Goal: Task Accomplishment & Management: Use online tool/utility

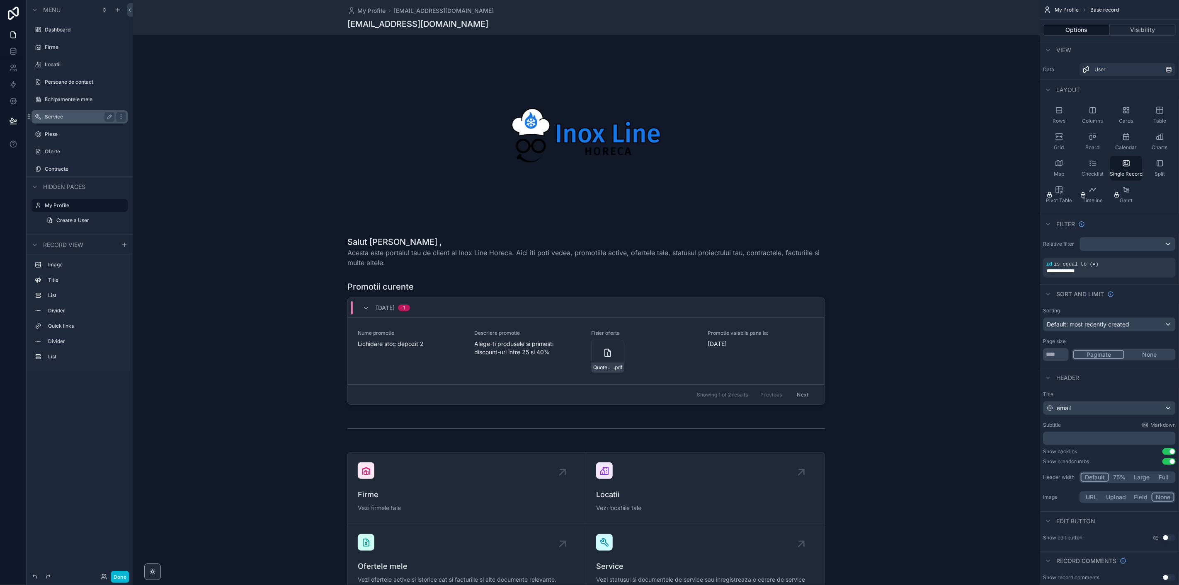
click at [67, 121] on div "Service" at bounding box center [80, 117] width 70 height 10
click at [66, 117] on label "Service" at bounding box center [78, 117] width 66 height 7
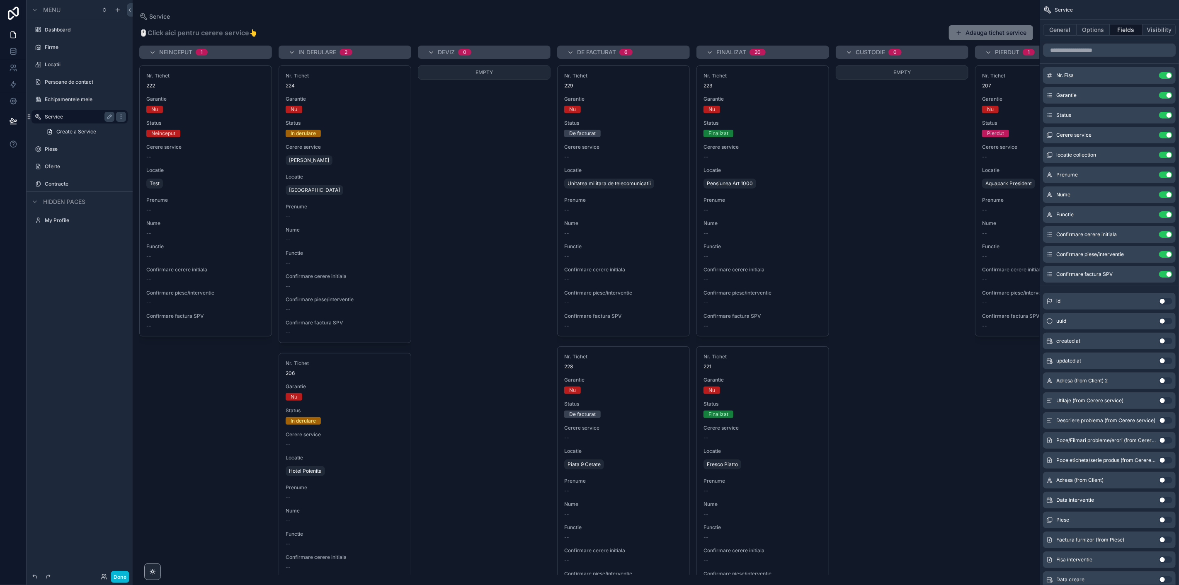
drag, startPoint x: 813, startPoint y: 573, endPoint x: 889, endPoint y: 574, distance: 76.7
click at [889, 574] on div "scrollable content" at bounding box center [586, 292] width 907 height 585
click at [100, 575] on div "Done" at bounding box center [112, 577] width 33 height 12
click at [104, 584] on div "Done" at bounding box center [80, 577] width 106 height 17
click at [101, 580] on icon at bounding box center [104, 577] width 7 height 7
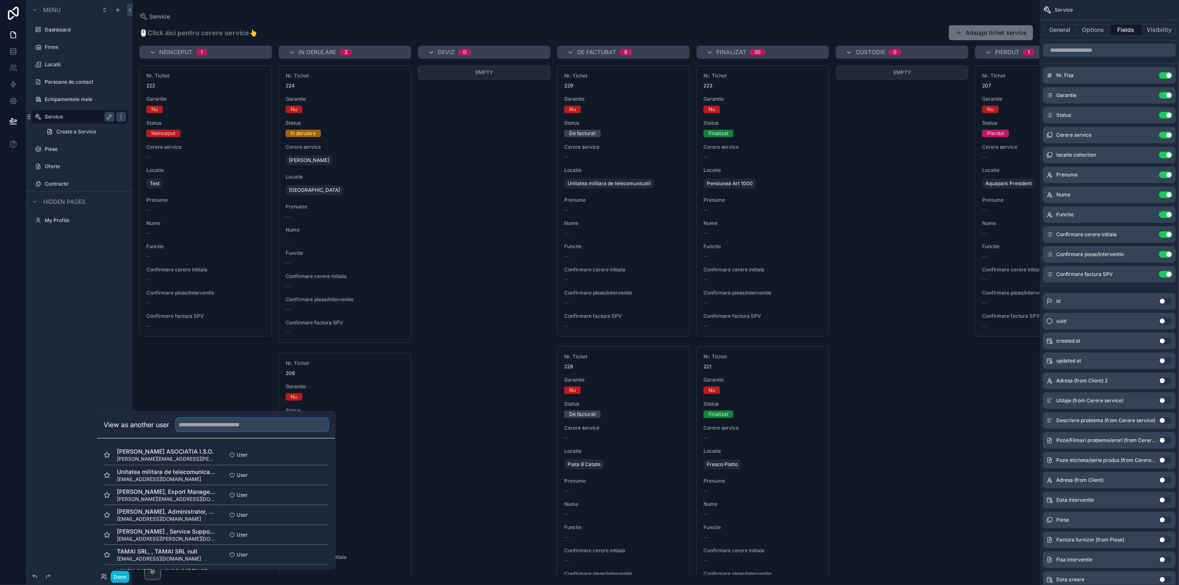
click at [216, 426] on input "text" at bounding box center [252, 424] width 153 height 13
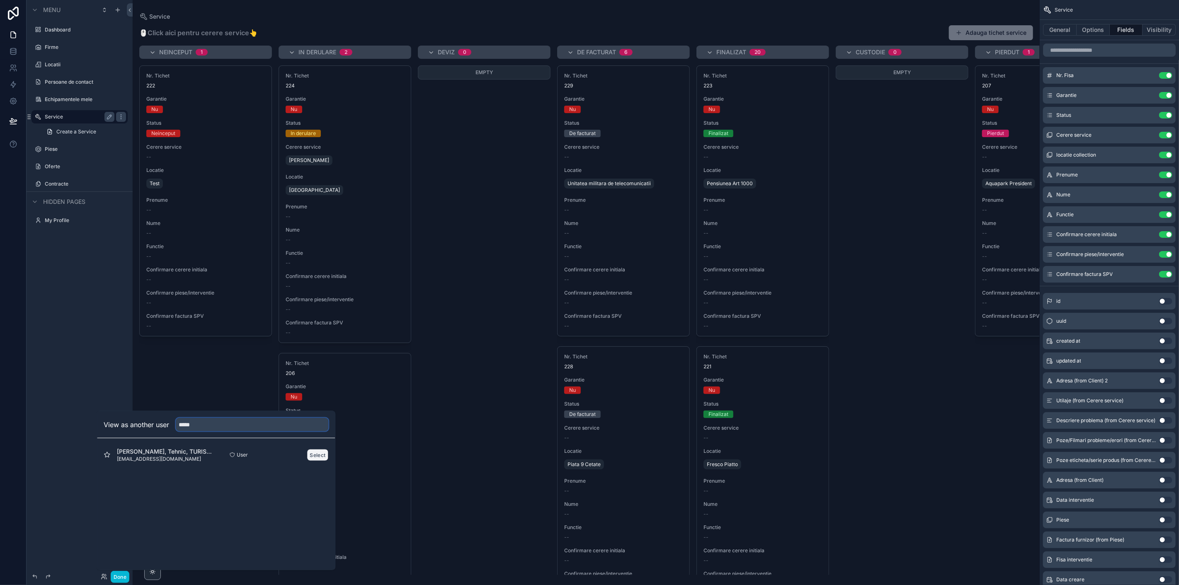
type input "*****"
click at [315, 453] on button "Select" at bounding box center [318, 455] width 22 height 12
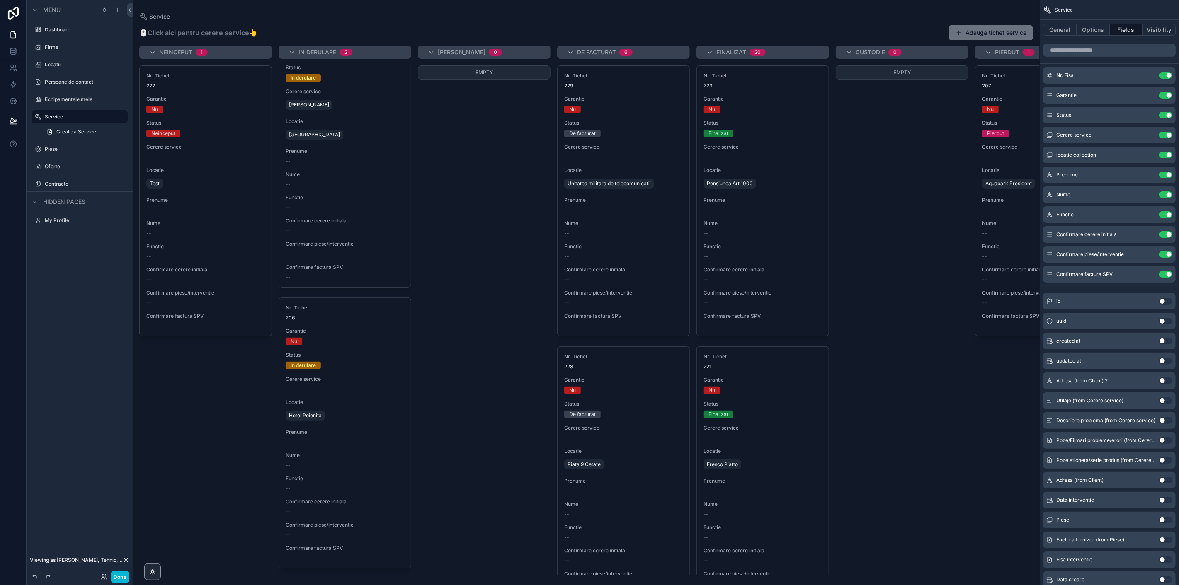
click at [670, 49] on div "De facturat 6" at bounding box center [628, 52] width 103 height 13
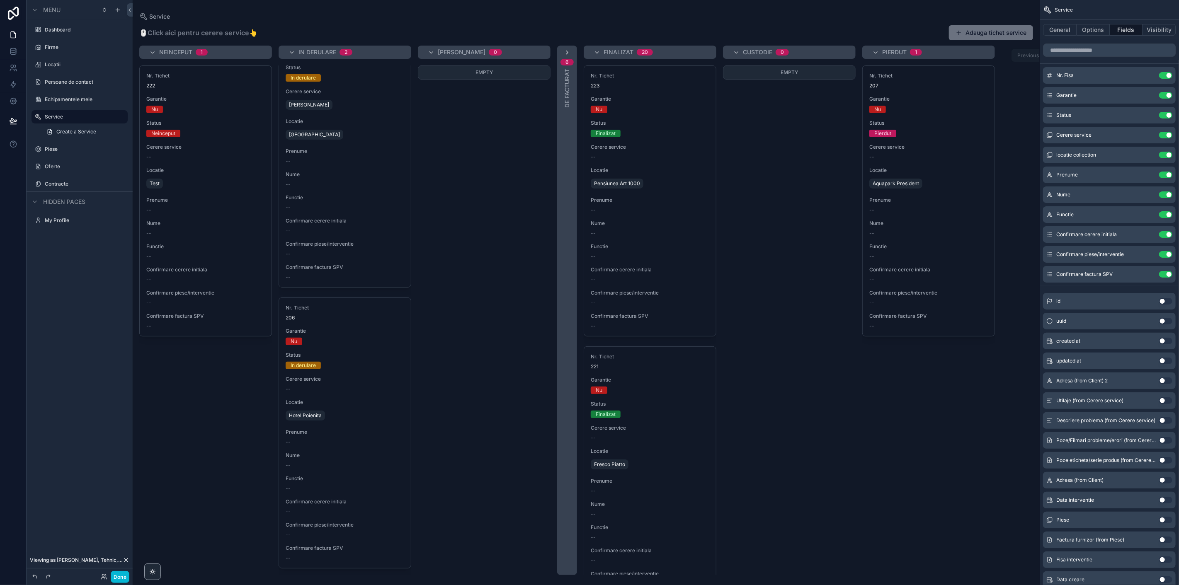
click at [565, 51] on icon "scrollable content" at bounding box center [567, 52] width 7 height 7
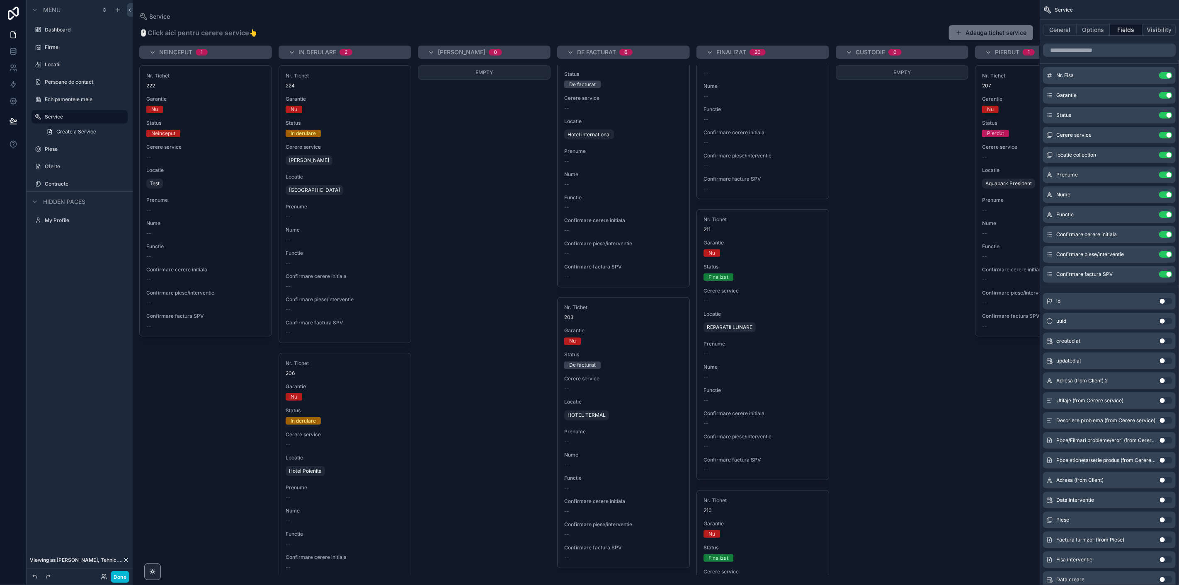
click at [85, 558] on span "Viewing as George Tarau, Tehnic, TURISM FELIX SA" at bounding box center [76, 560] width 93 height 7
click at [106, 576] on icon at bounding box center [105, 576] width 1 height 2
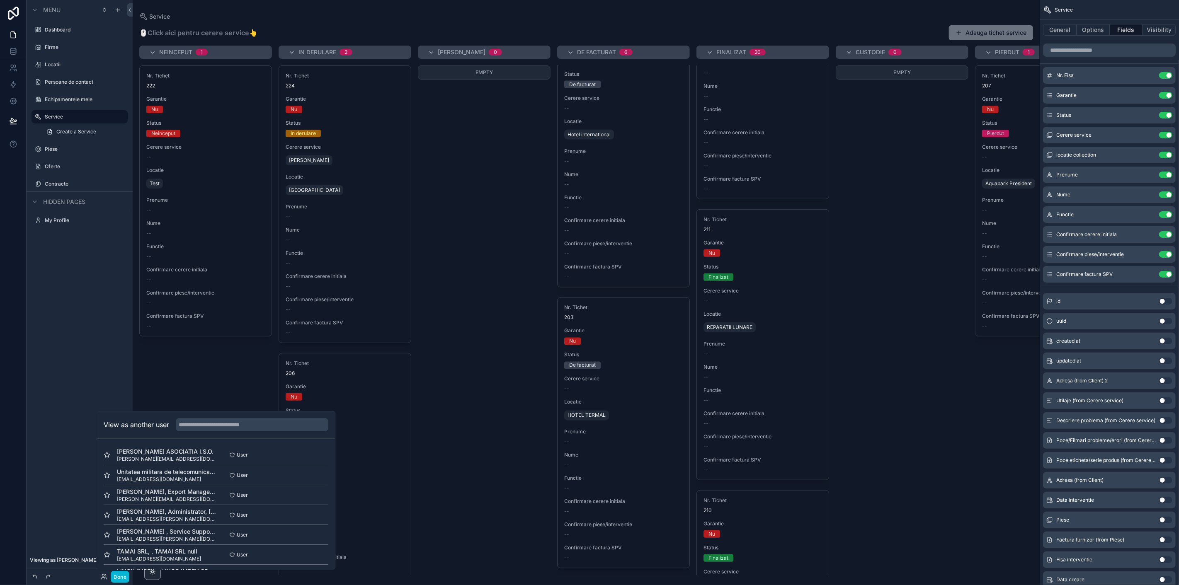
click at [231, 432] on div "View as another user" at bounding box center [216, 425] width 238 height 27
click at [234, 427] on input "text" at bounding box center [252, 424] width 153 height 13
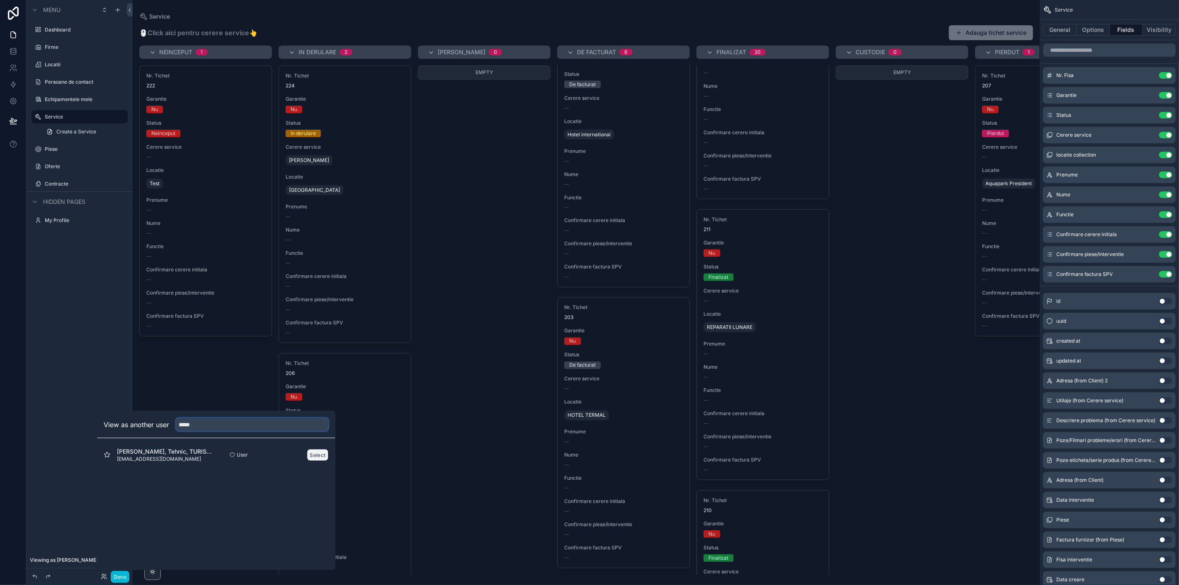
type input "*****"
click at [309, 456] on button "Select" at bounding box center [318, 455] width 22 height 12
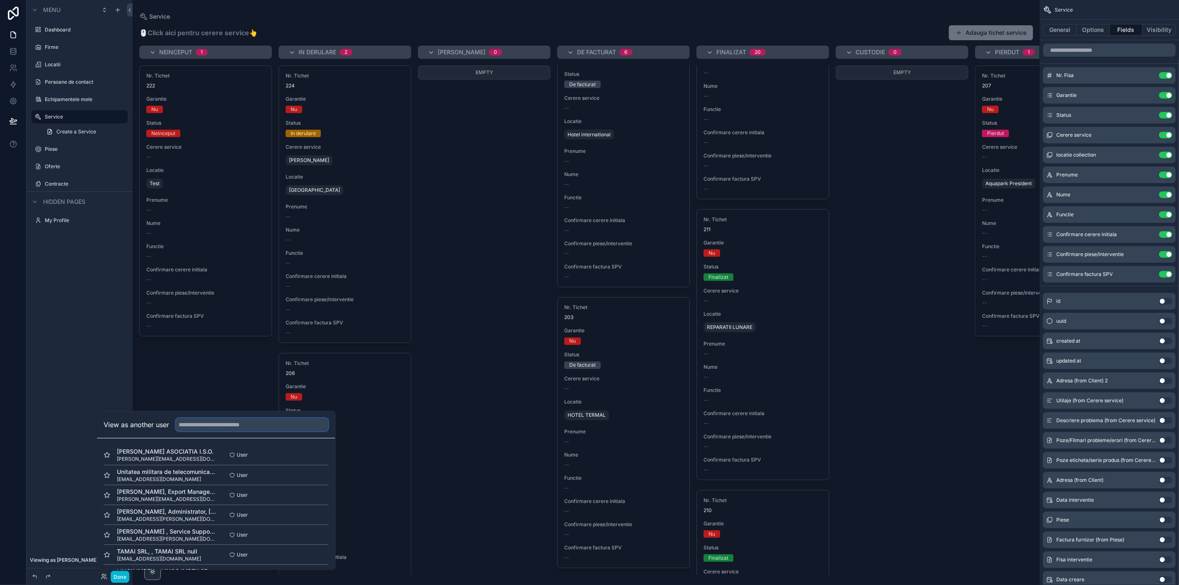
click at [219, 427] on input "text" at bounding box center [252, 424] width 153 height 13
type input "****"
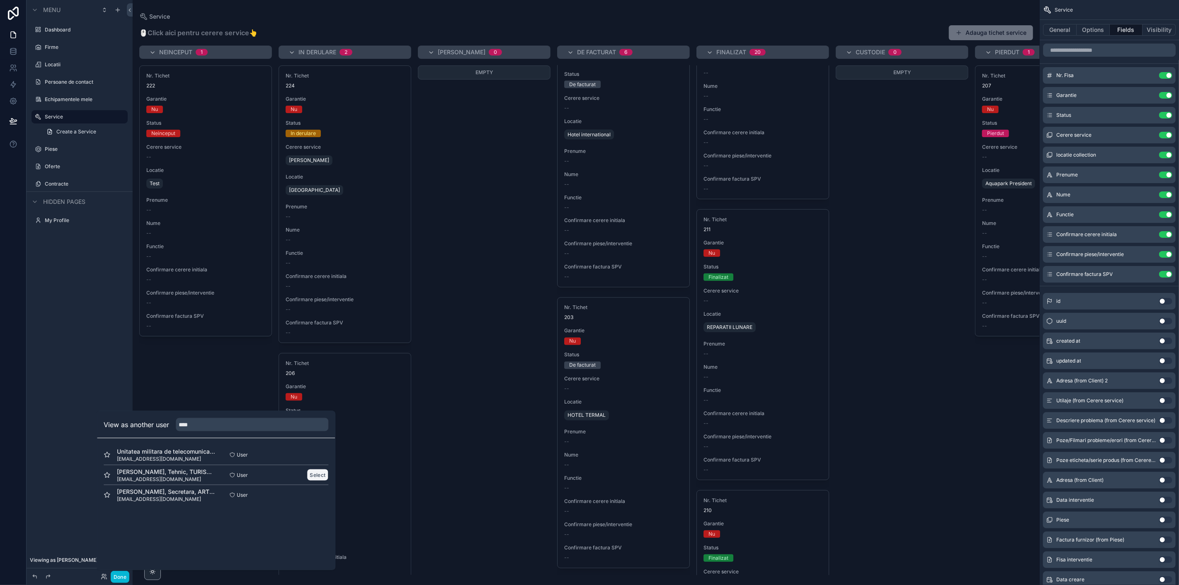
click at [323, 473] on button "Select" at bounding box center [318, 475] width 22 height 12
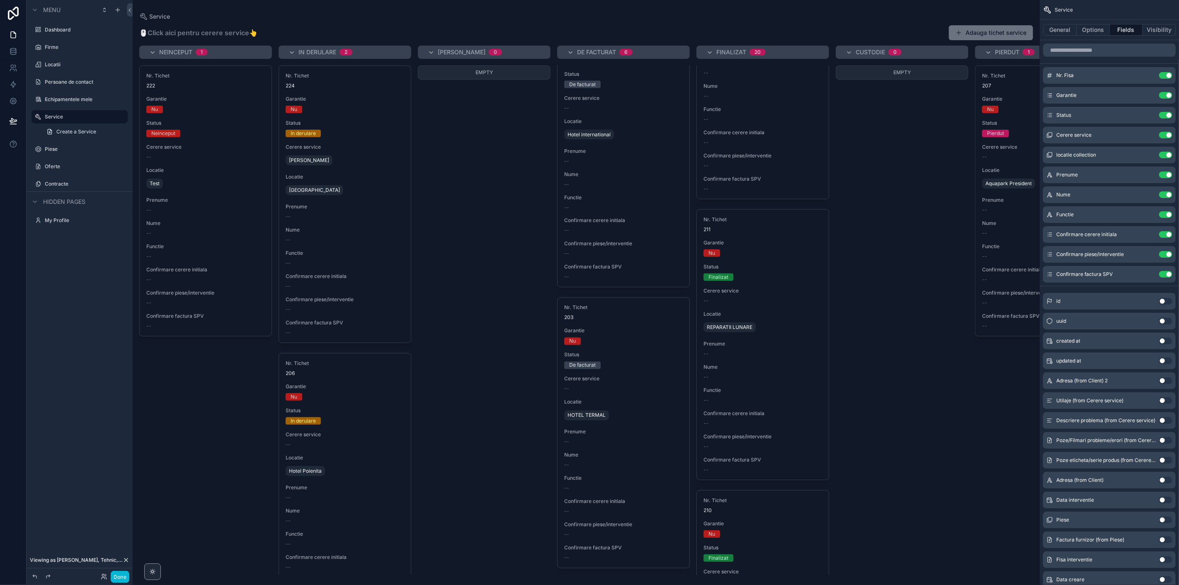
click at [493, 454] on div "Empty" at bounding box center [484, 321] width 133 height 510
click at [75, 558] on span "Viewing as George Tarau, Tehnic, TURISM FELIX SA" at bounding box center [76, 560] width 93 height 7
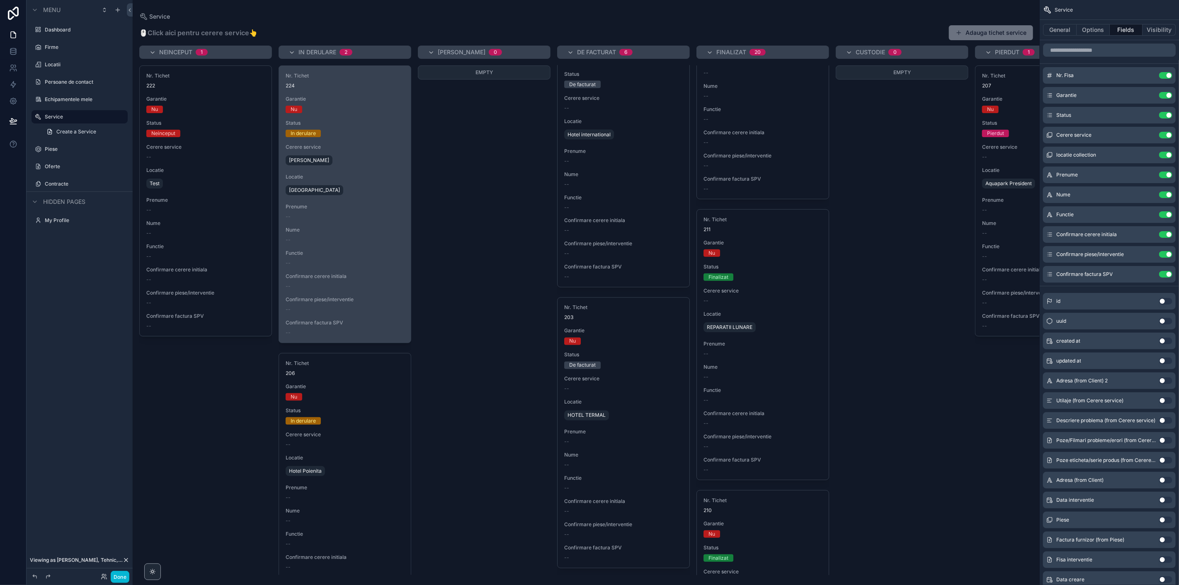
scroll to position [59, 0]
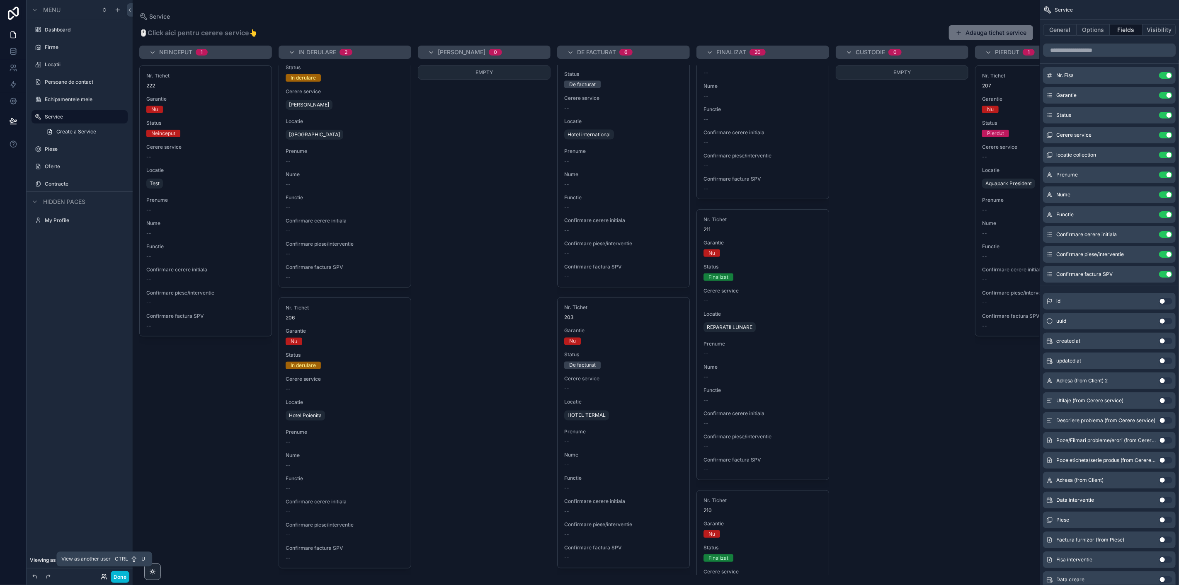
click at [102, 577] on icon at bounding box center [103, 576] width 2 height 2
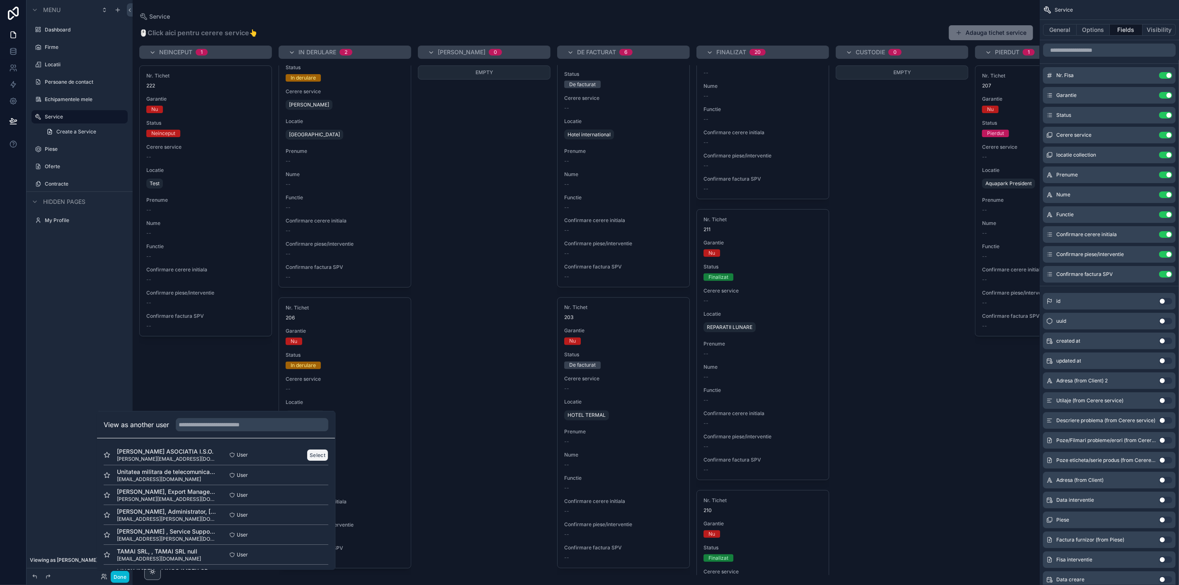
click at [313, 454] on button "Select" at bounding box center [318, 455] width 22 height 12
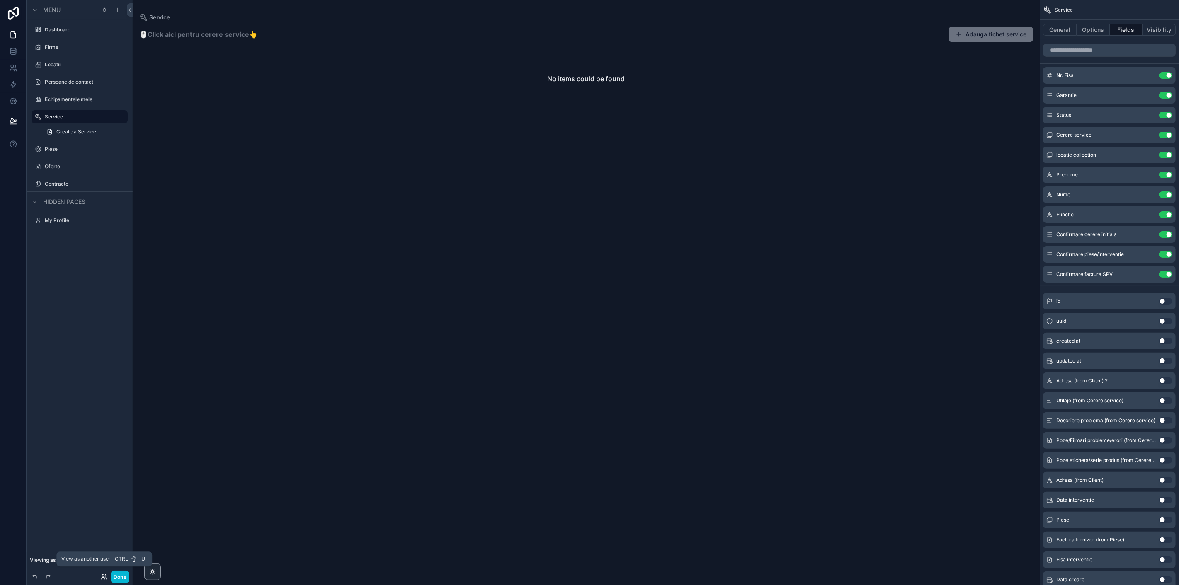
click at [104, 575] on icon at bounding box center [104, 577] width 7 height 7
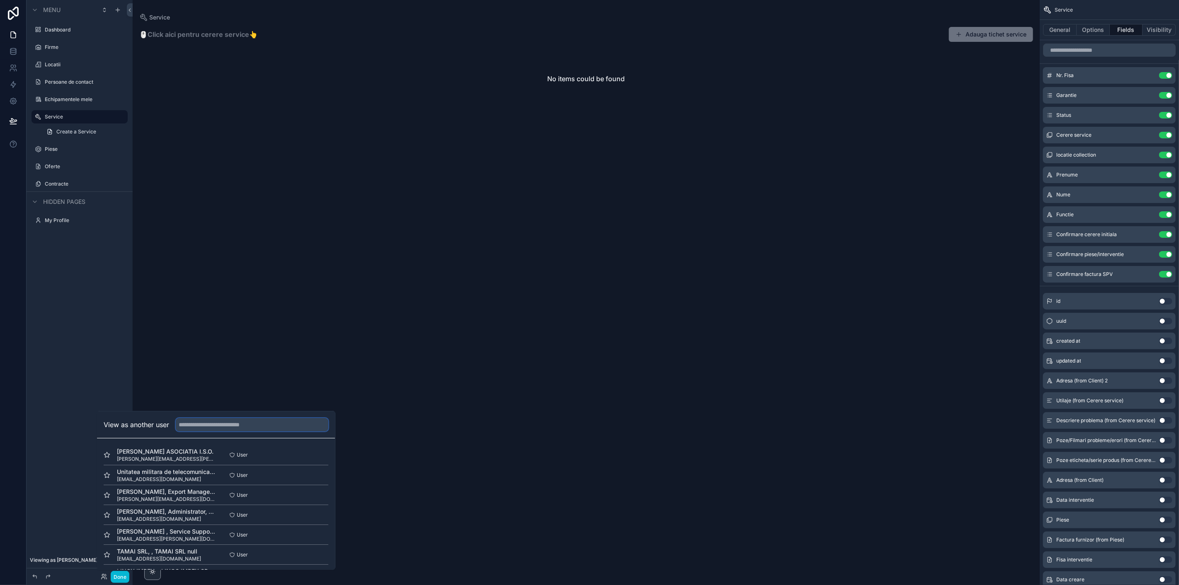
click at [201, 427] on input "text" at bounding box center [252, 424] width 153 height 13
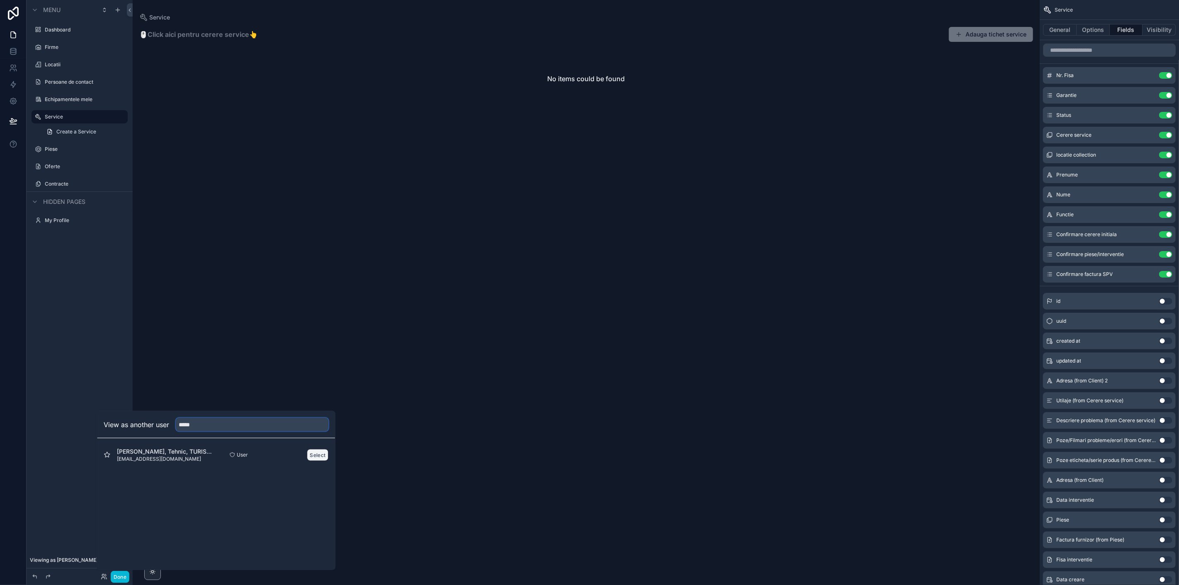
type input "*****"
click at [314, 455] on button "Select" at bounding box center [318, 455] width 22 height 12
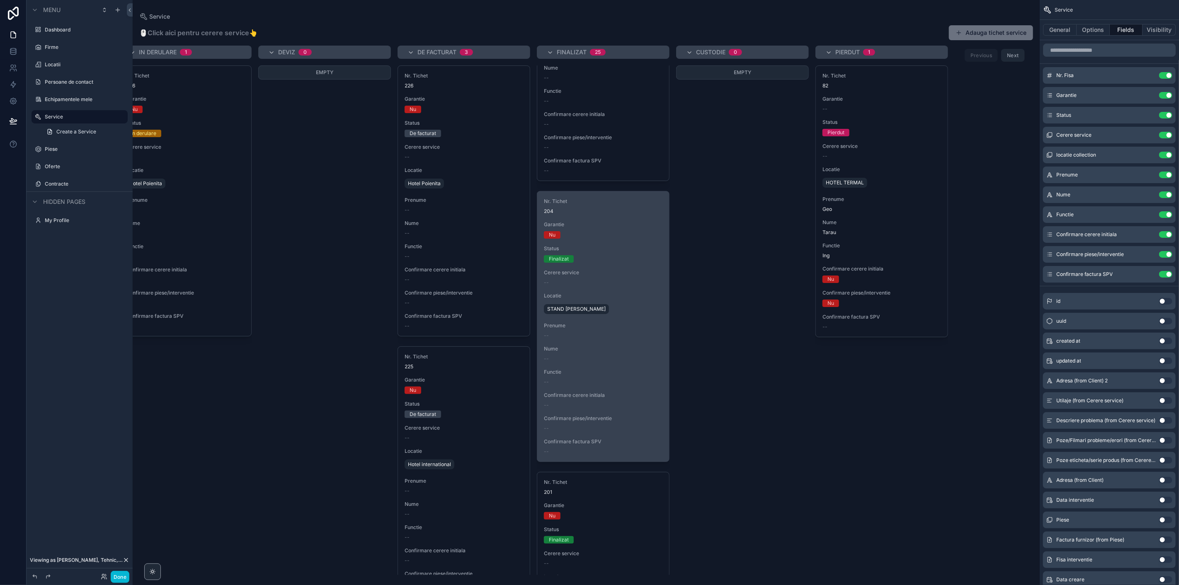
scroll to position [276, 0]
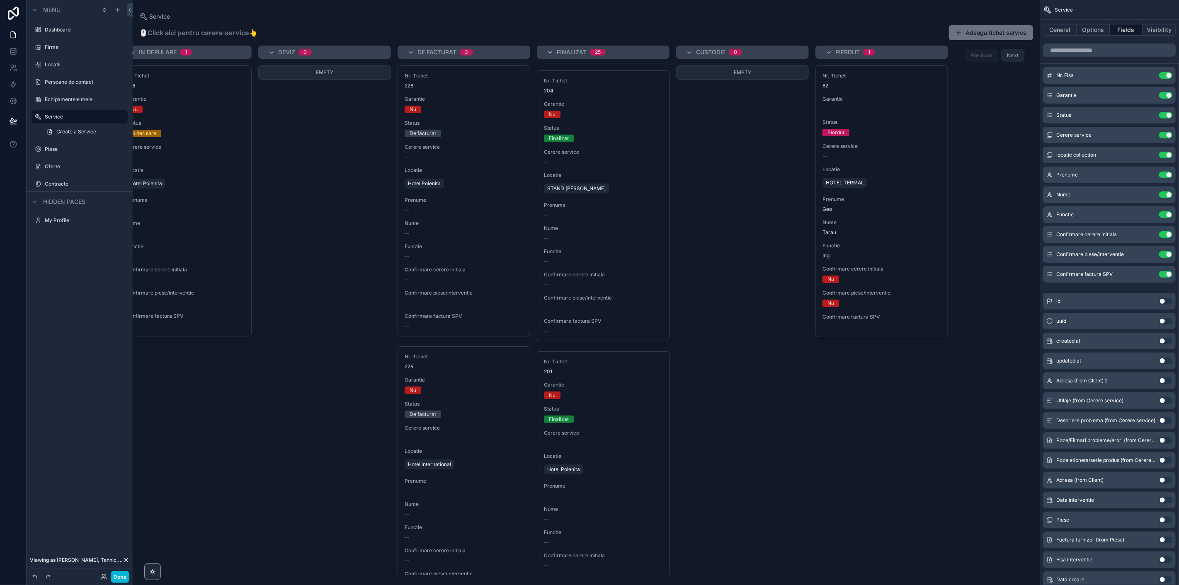
click at [549, 52] on icon "scrollable content" at bounding box center [550, 52] width 7 height 7
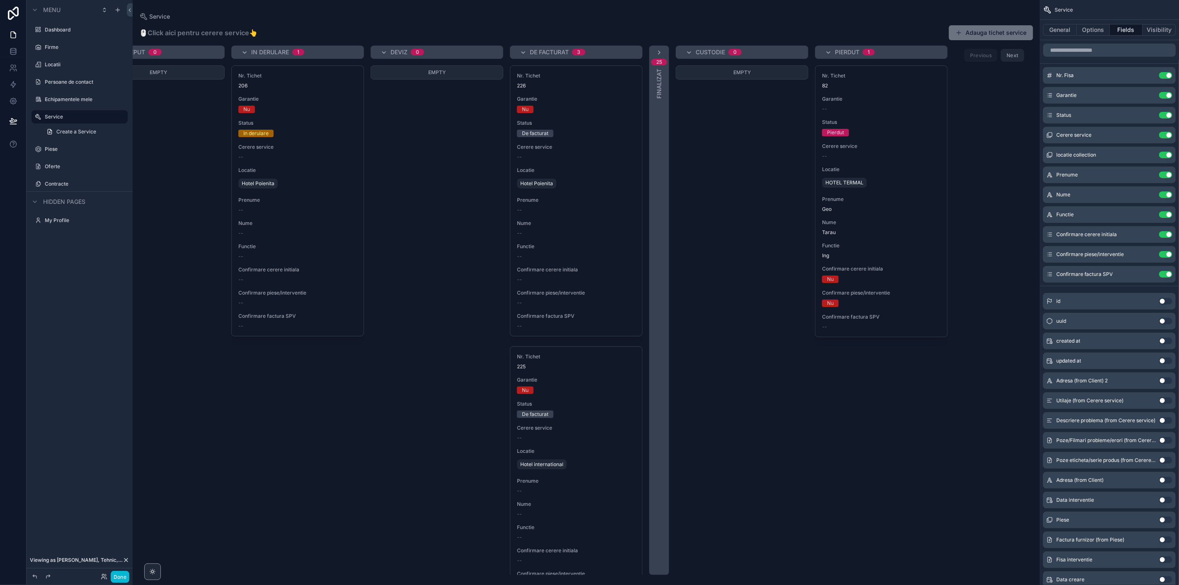
click at [658, 47] on div "25 Finalizat" at bounding box center [659, 311] width 20 height 530
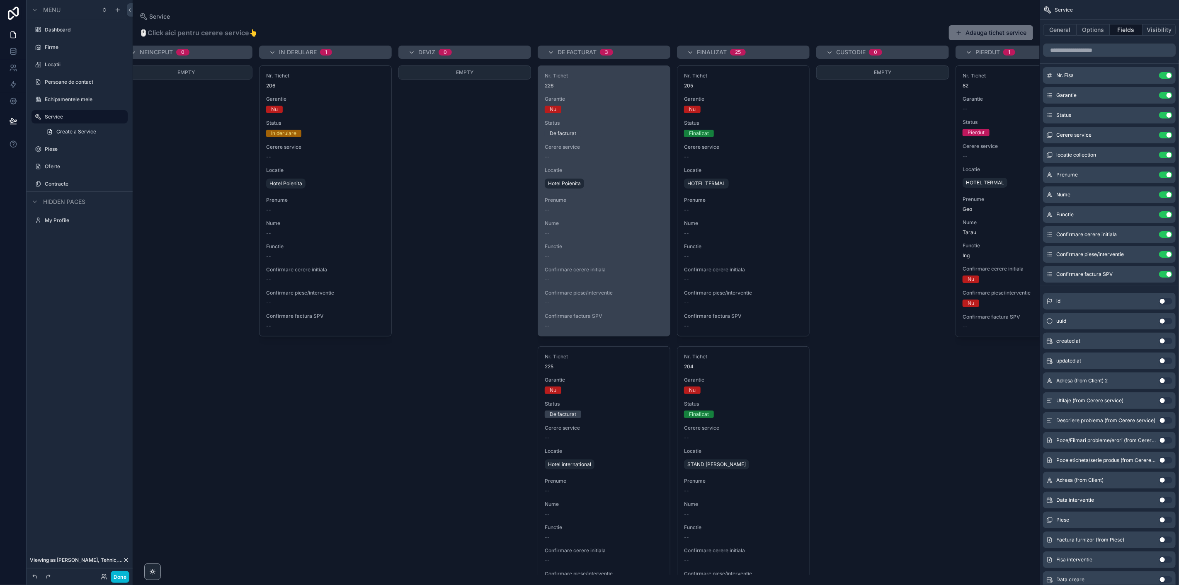
scroll to position [0, 0]
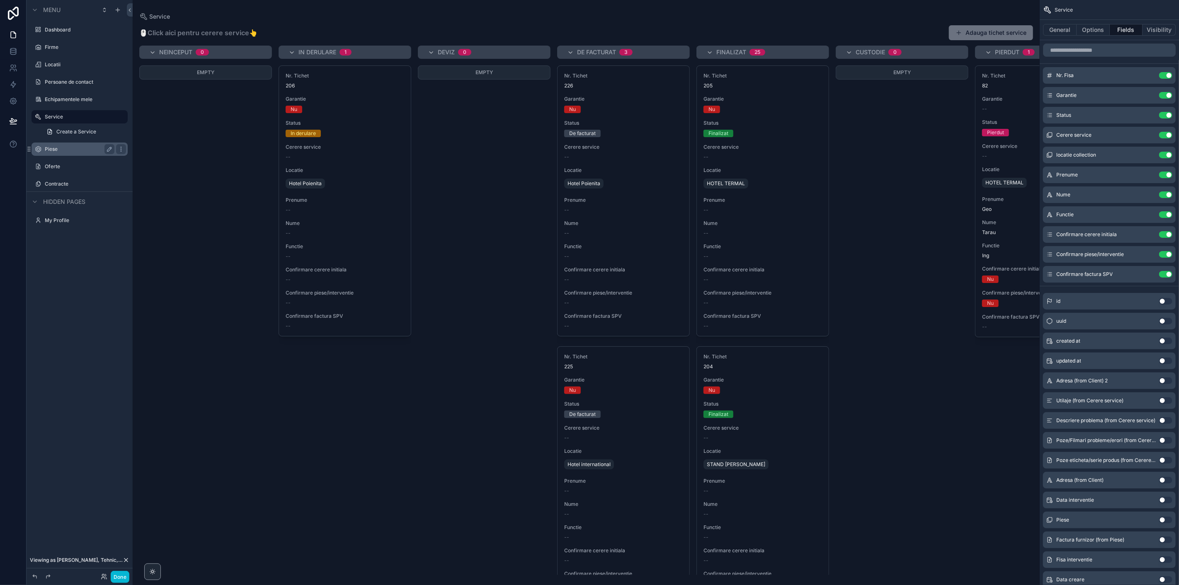
click at [50, 151] on label "Piese" at bounding box center [78, 149] width 66 height 7
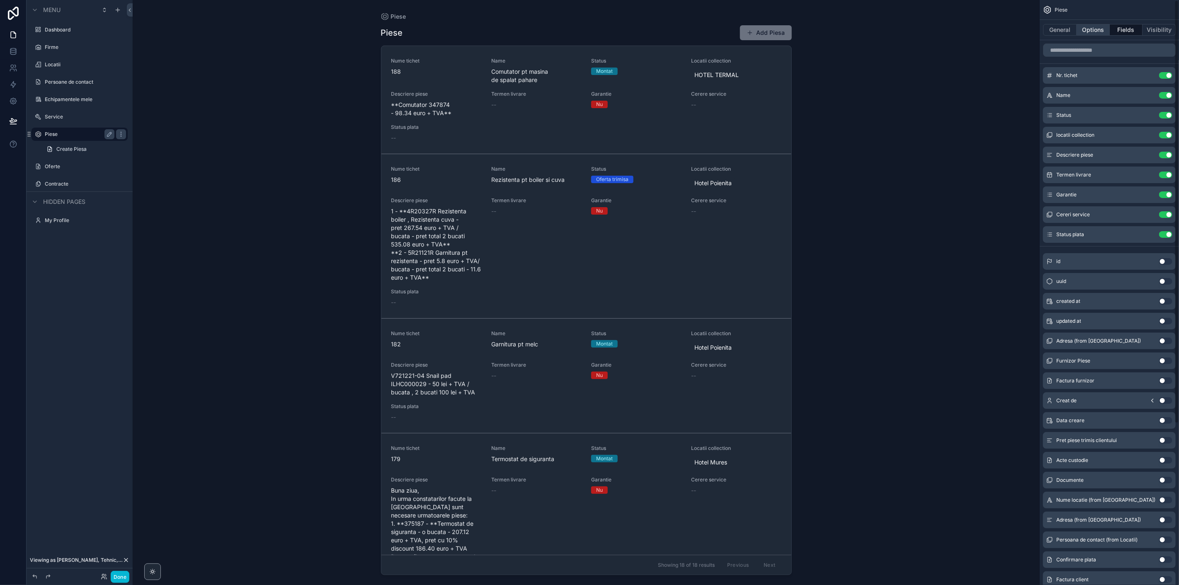
click at [1101, 31] on button "Options" at bounding box center [1093, 30] width 33 height 12
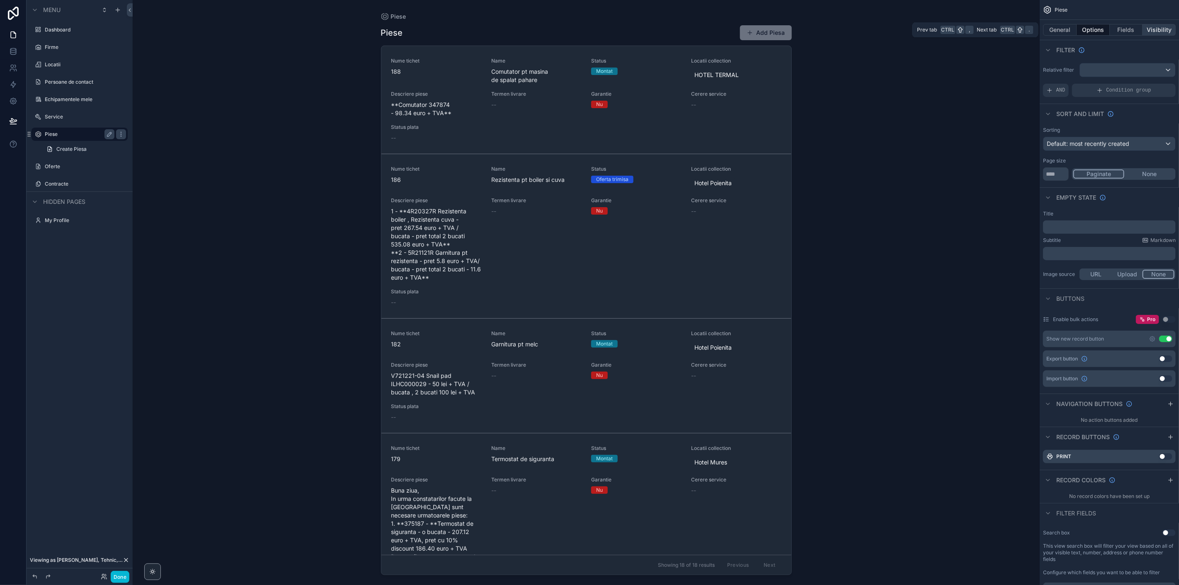
click at [1158, 32] on button "Visibility" at bounding box center [1159, 30] width 33 height 12
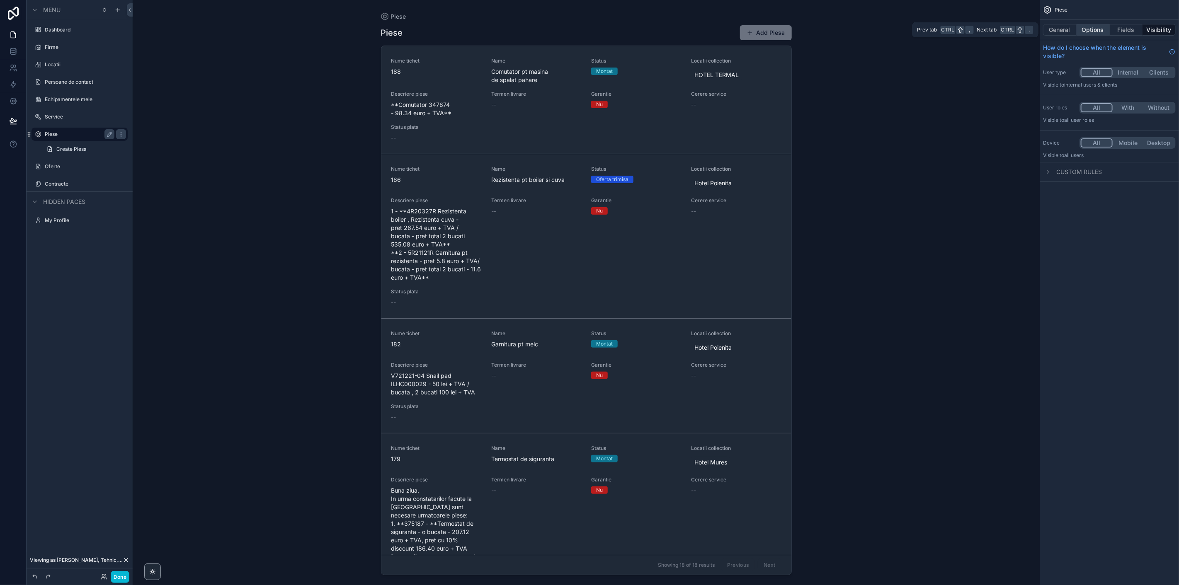
click at [1086, 31] on button "Options" at bounding box center [1093, 30] width 33 height 12
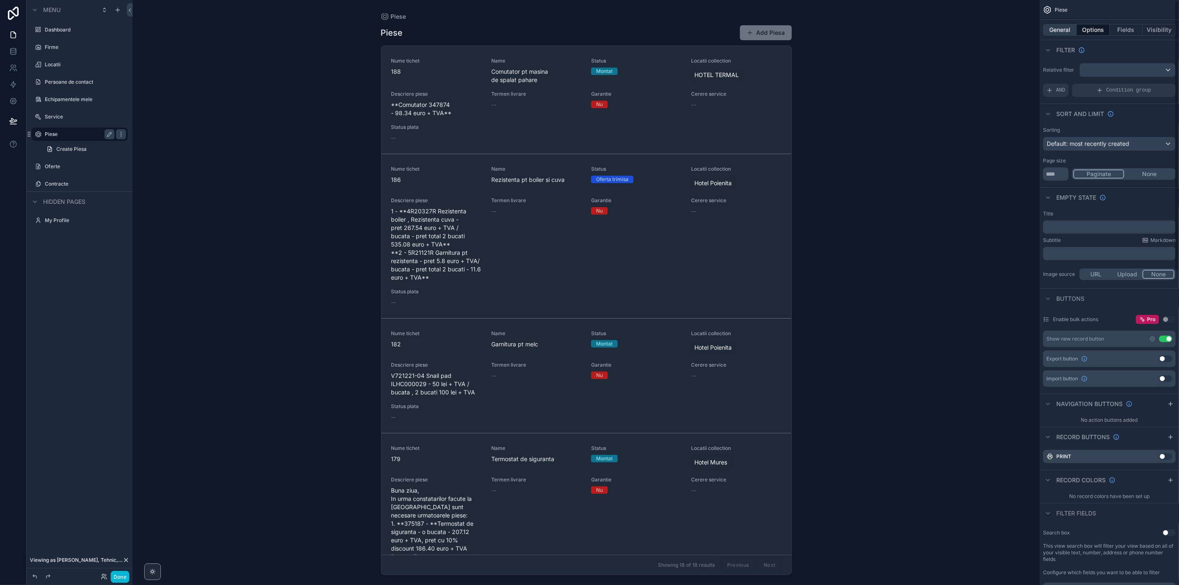
click at [1063, 29] on button "General" at bounding box center [1060, 30] width 34 height 12
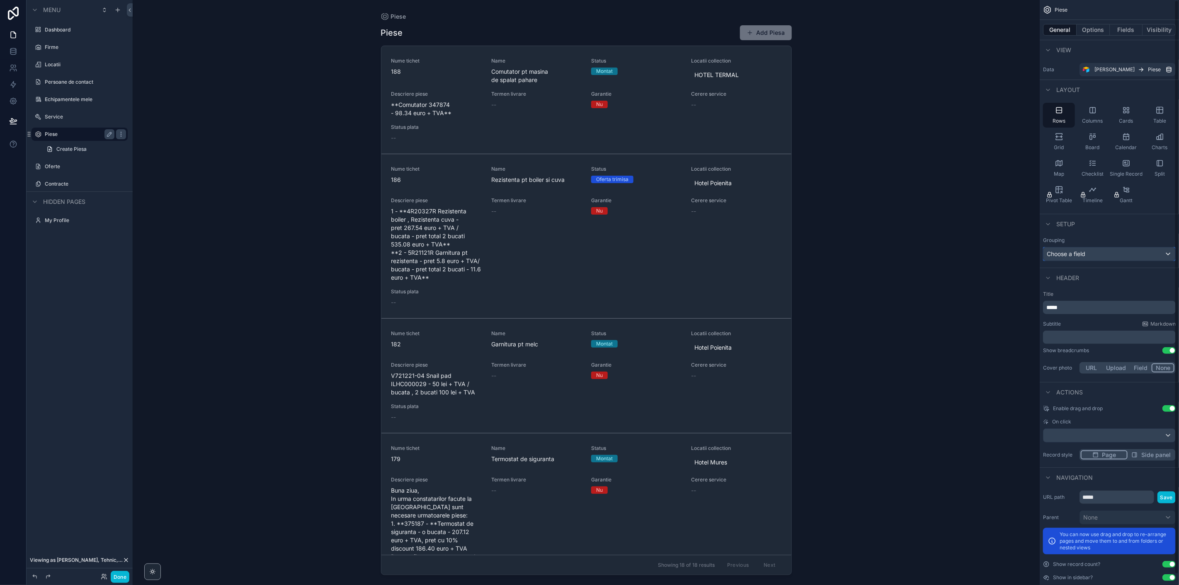
click at [1102, 249] on div "Choose a field" at bounding box center [1109, 254] width 132 height 13
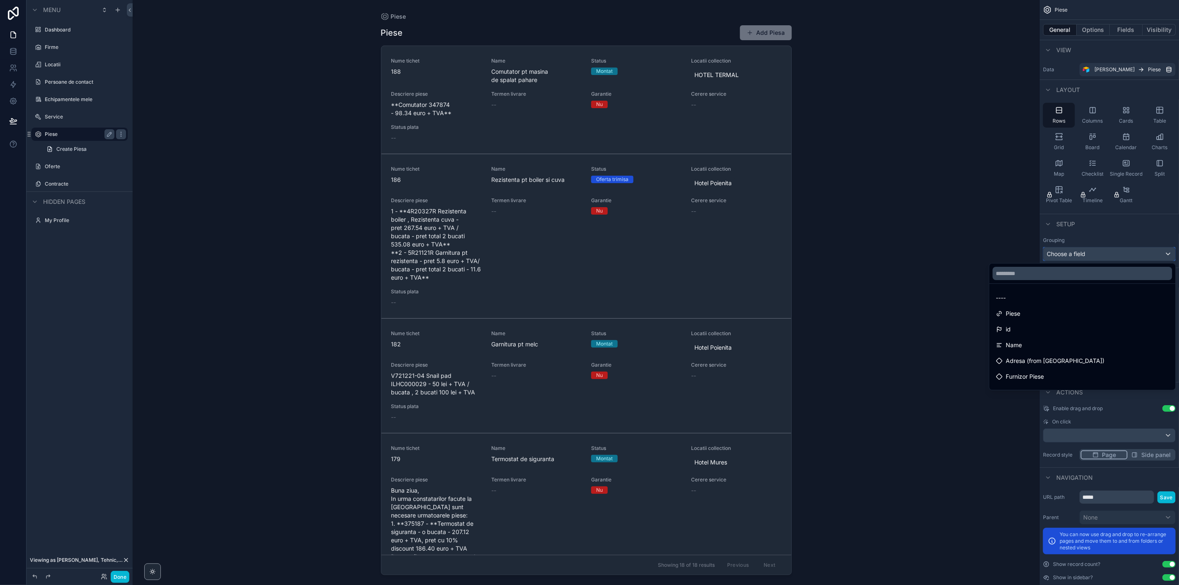
scroll to position [92, 0]
click at [1105, 340] on div "Status" at bounding box center [1082, 347] width 183 height 15
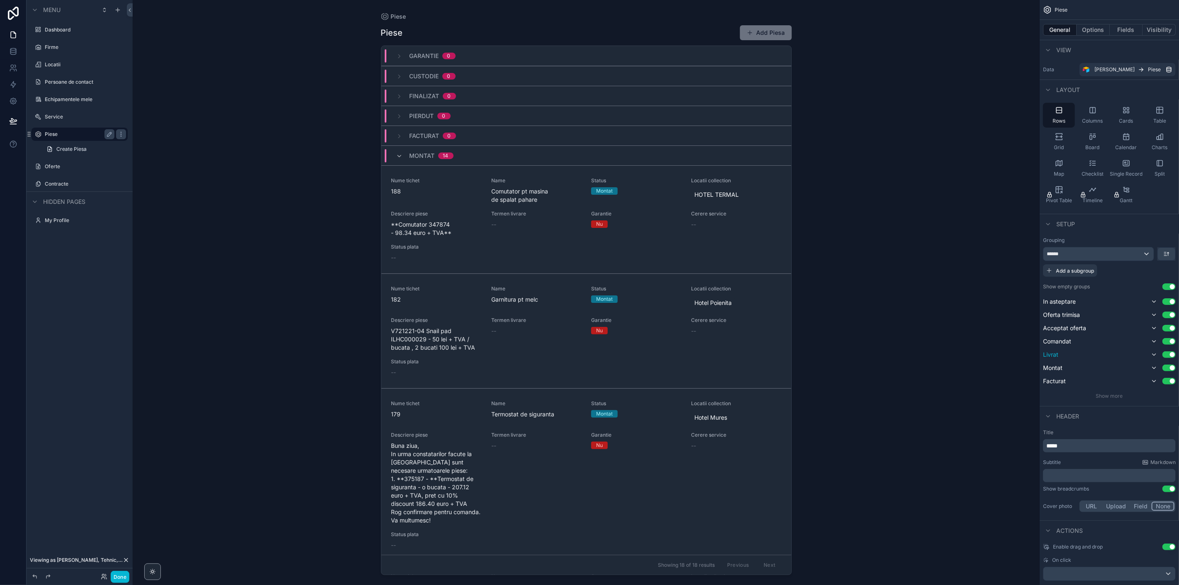
drag, startPoint x: 1061, startPoint y: 380, endPoint x: 1061, endPoint y: 357, distance: 23.2
click at [1061, 357] on div "In asteptare Use setting Oferta trimisa Use setting Acceptat oferta Use setting…" at bounding box center [1109, 342] width 133 height 90
click at [1168, 253] on icon "scrollable content" at bounding box center [1168, 253] width 0 height 3
click at [1148, 286] on span "Last -> First" at bounding box center [1152, 288] width 32 height 10
click at [1148, 253] on div "******" at bounding box center [1098, 254] width 110 height 13
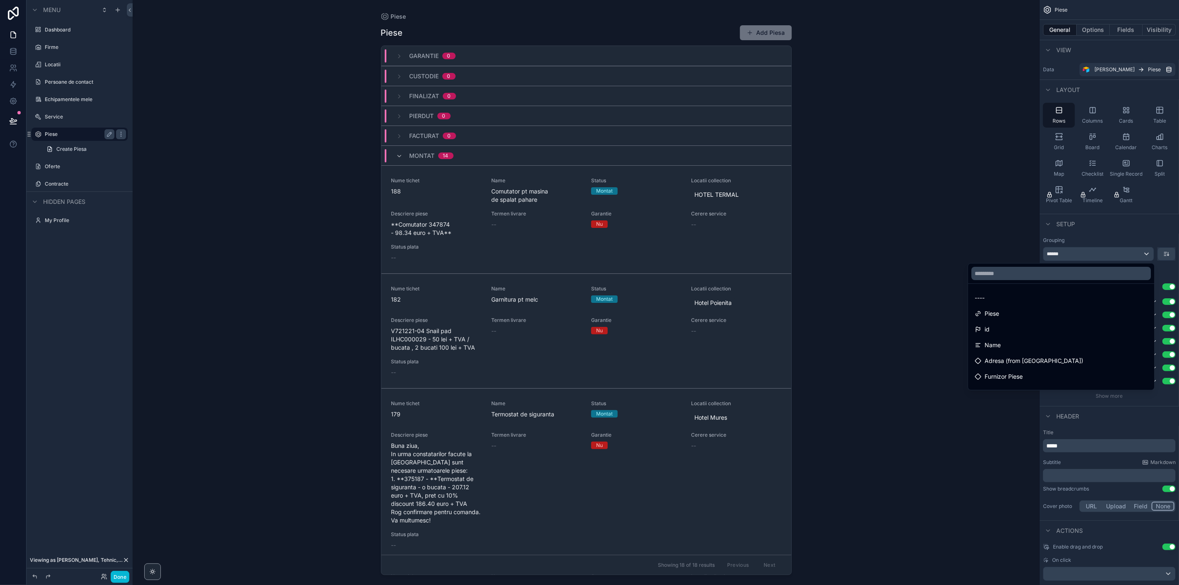
click at [1145, 252] on div "scrollable content" at bounding box center [589, 292] width 1179 height 585
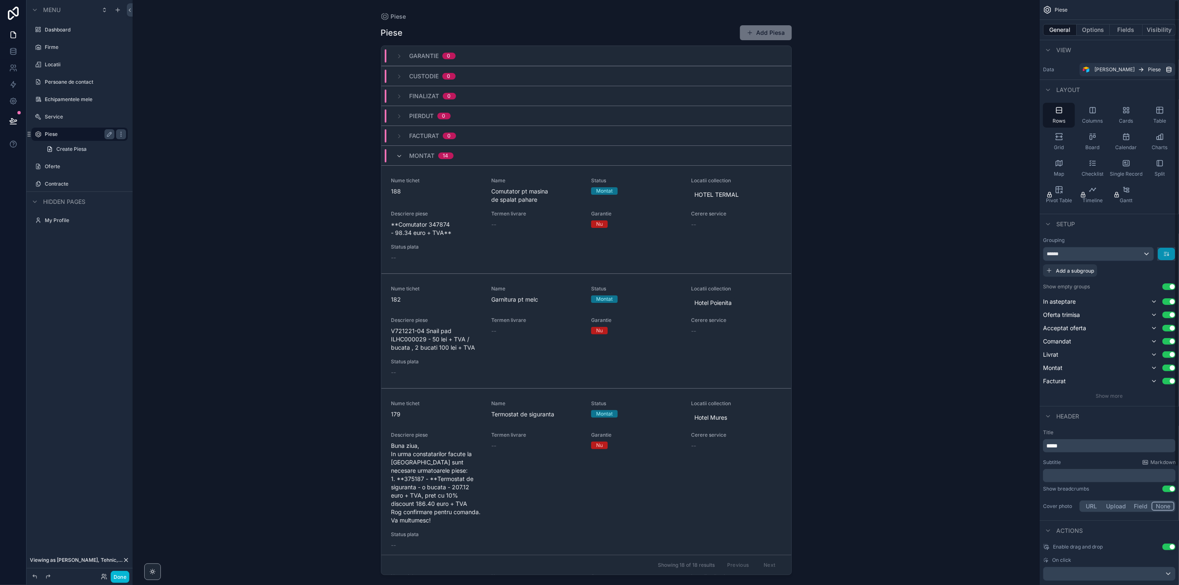
click at [1171, 254] on button "scrollable content" at bounding box center [1166, 254] width 17 height 12
click at [1158, 274] on span "First -> Last" at bounding box center [1152, 272] width 32 height 10
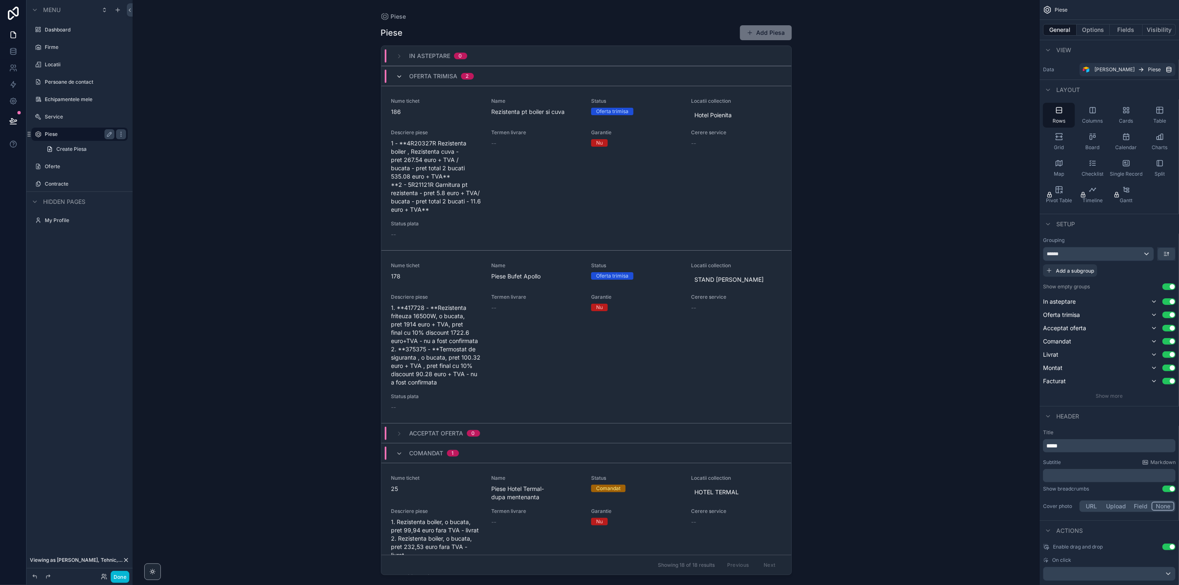
click at [398, 77] on icon "scrollable content" at bounding box center [399, 76] width 7 height 7
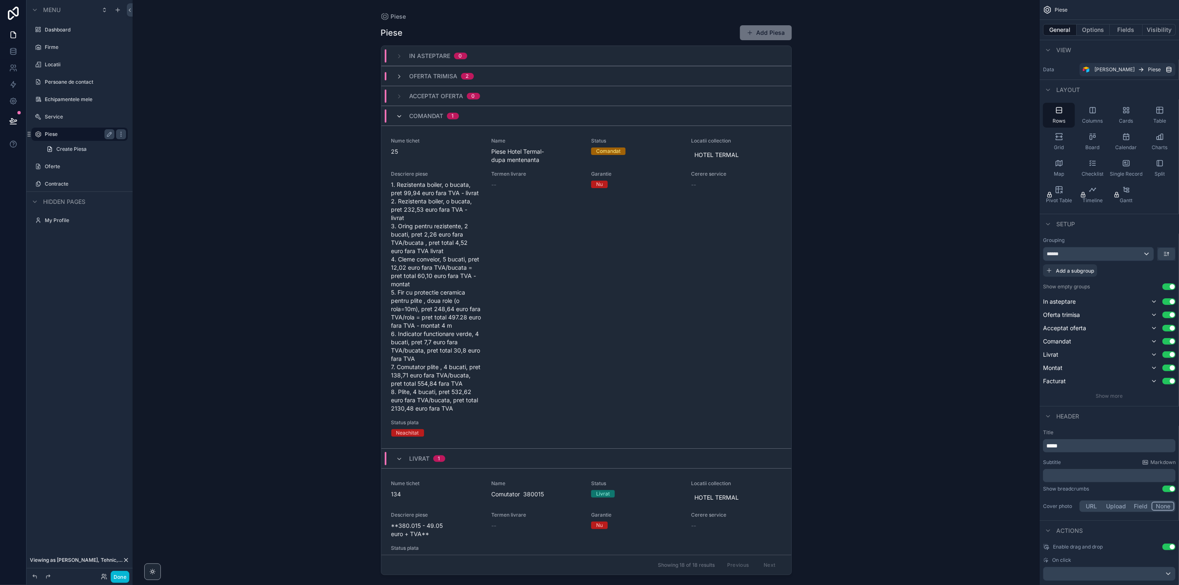
click at [397, 118] on icon "scrollable content" at bounding box center [399, 116] width 7 height 7
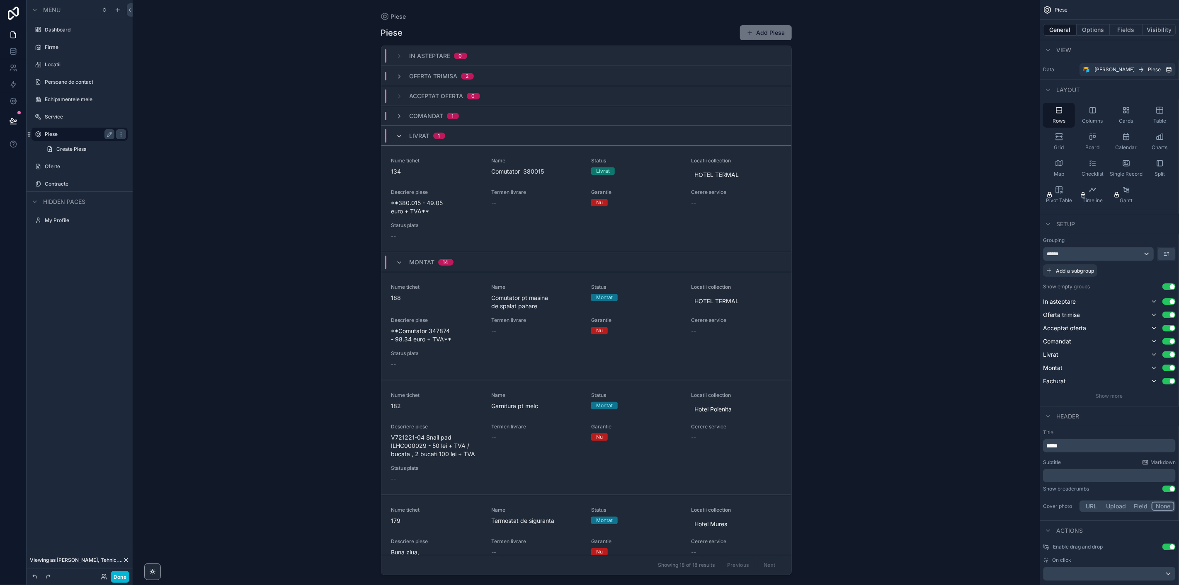
click at [396, 135] on icon "scrollable content" at bounding box center [399, 136] width 7 height 7
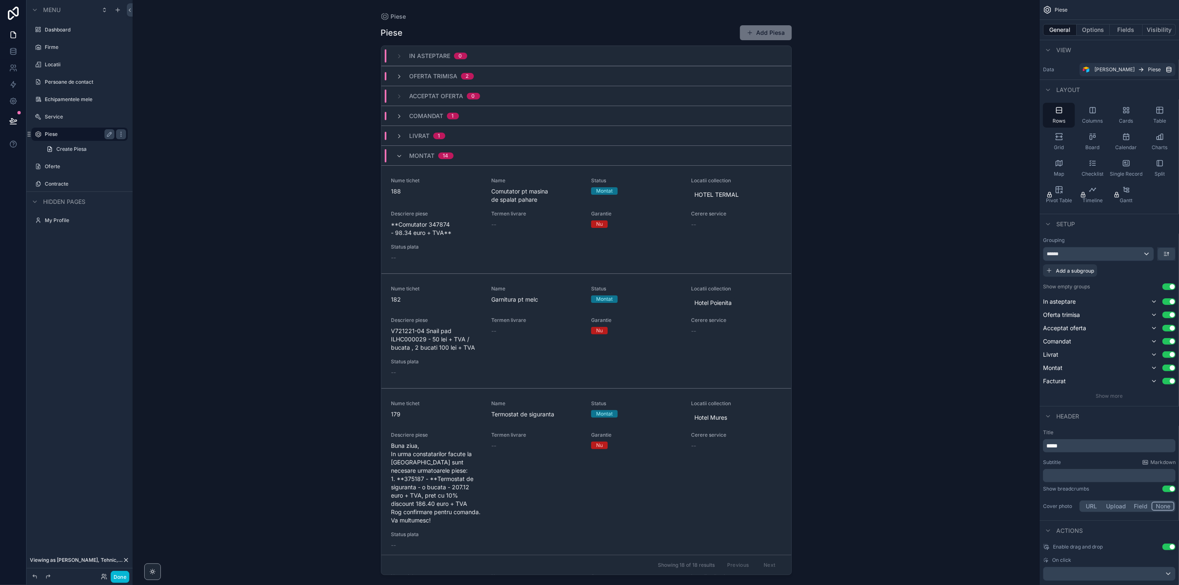
click at [397, 163] on div "Montat 14" at bounding box center [586, 156] width 410 height 20
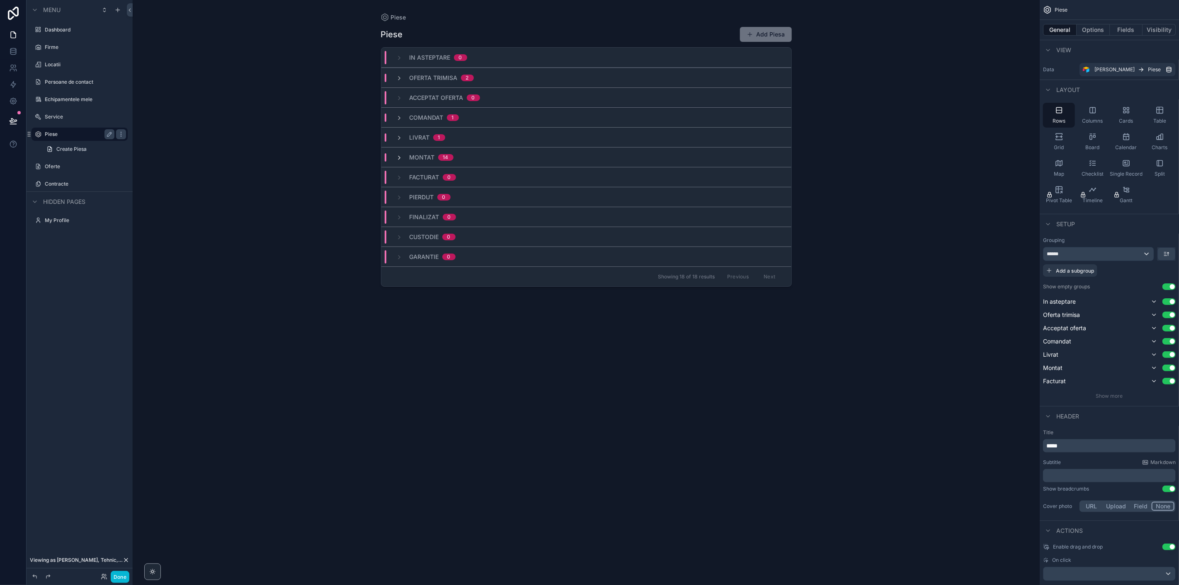
click at [396, 157] on icon "scrollable content" at bounding box center [399, 158] width 7 height 7
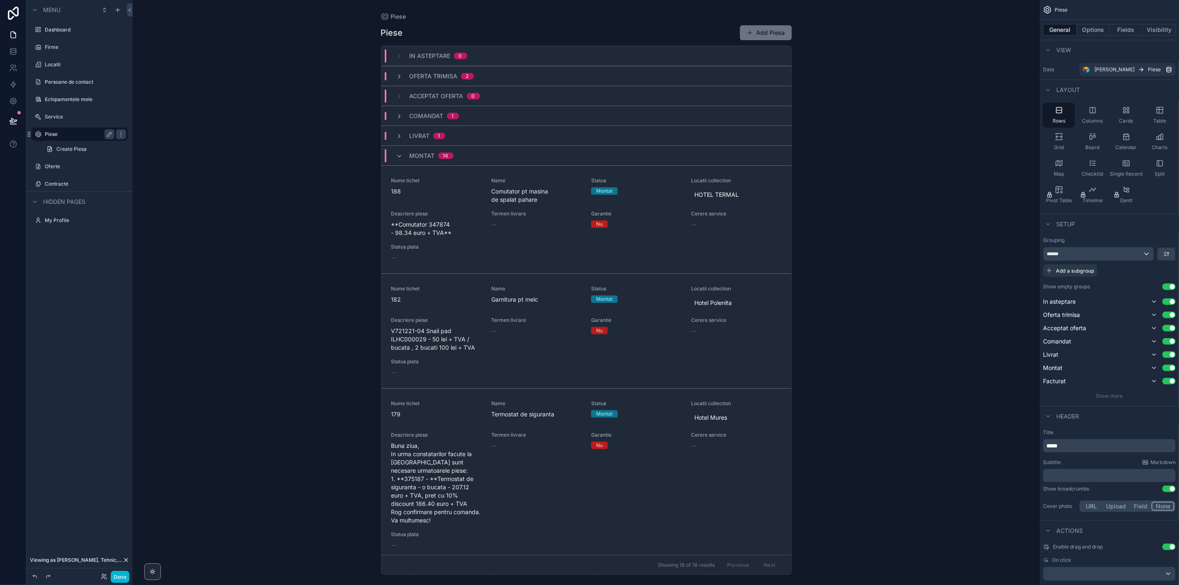
click at [936, 148] on div "Piese Piese Add Piesa In asteptare 0 Oferta trimisa 2 Acceptat oferta 0 Comanda…" at bounding box center [586, 292] width 907 height 585
